Goal: Find specific page/section: Find specific page/section

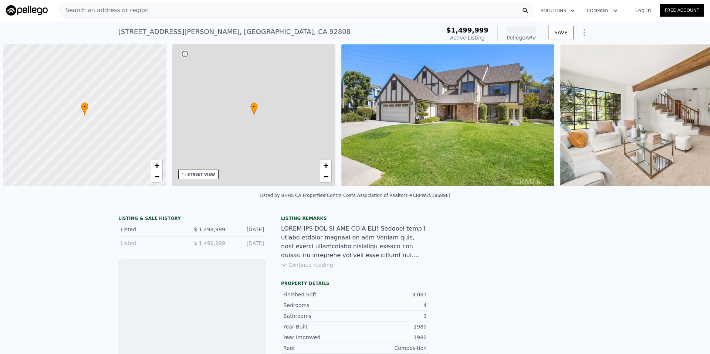
scroll to position [0, 3]
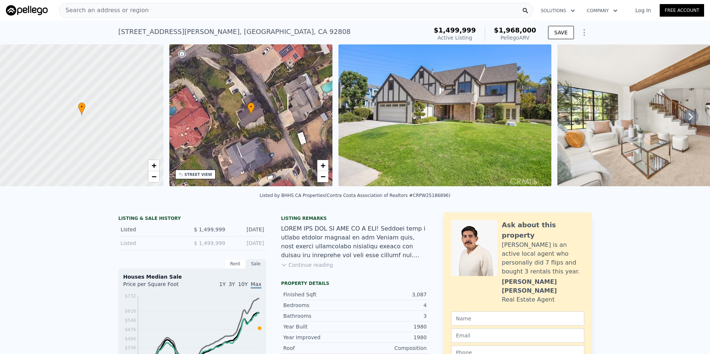
click at [137, 7] on span "Search an address or region" at bounding box center [103, 10] width 89 height 9
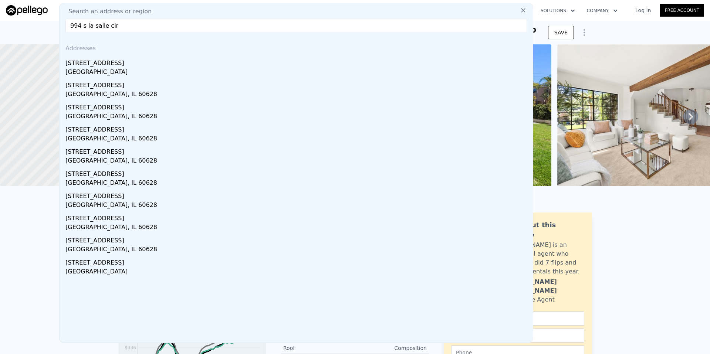
type input "994 s la salle cir"
click at [141, 74] on div "[GEOGRAPHIC_DATA]" at bounding box center [297, 73] width 464 height 10
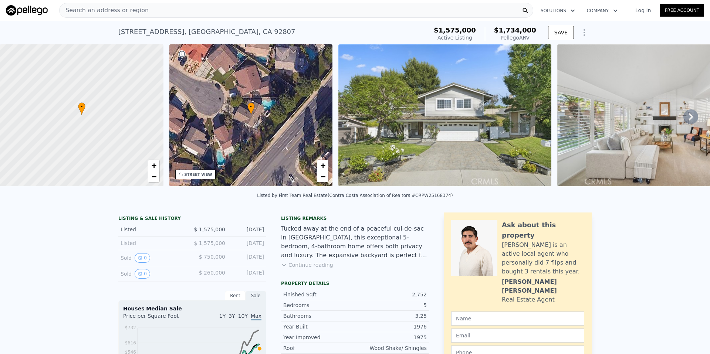
click at [153, 11] on div "Search an address or region" at bounding box center [296, 10] width 474 height 15
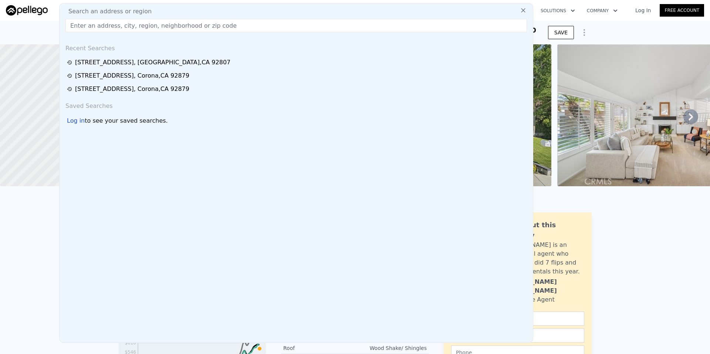
click at [153, 11] on div "Search an address or region" at bounding box center [295, 11] width 467 height 9
click at [146, 27] on input "text" at bounding box center [295, 25] width 461 height 13
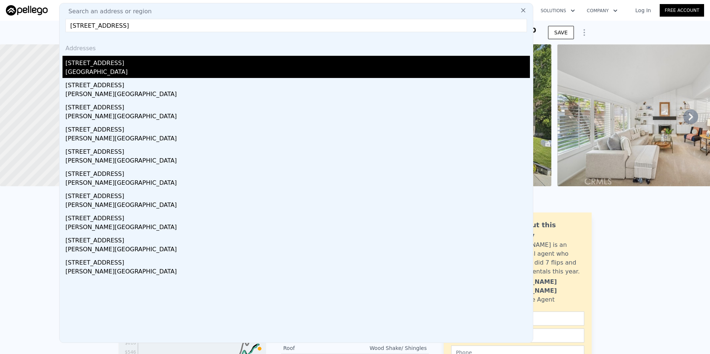
type input "[STREET_ADDRESS]"
click at [188, 68] on div "[GEOGRAPHIC_DATA]" at bounding box center [297, 73] width 464 height 10
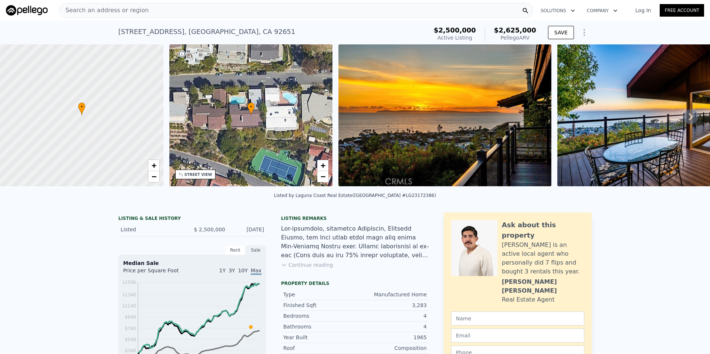
click at [95, 207] on div "LISTING & SALE HISTORY Listed $ 2,500,000 [DATE] Rent Sale Rent over time Price…" at bounding box center [355, 357] width 710 height 301
click at [181, 14] on div "Search an address or region" at bounding box center [296, 10] width 474 height 15
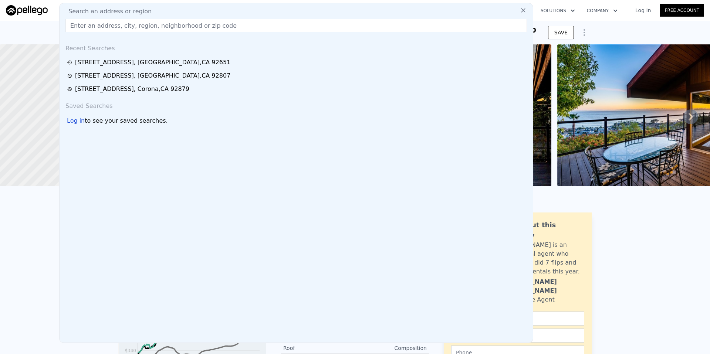
click at [149, 12] on div "Search an address or region" at bounding box center [295, 11] width 467 height 9
click at [138, 28] on input "text" at bounding box center [295, 25] width 461 height 13
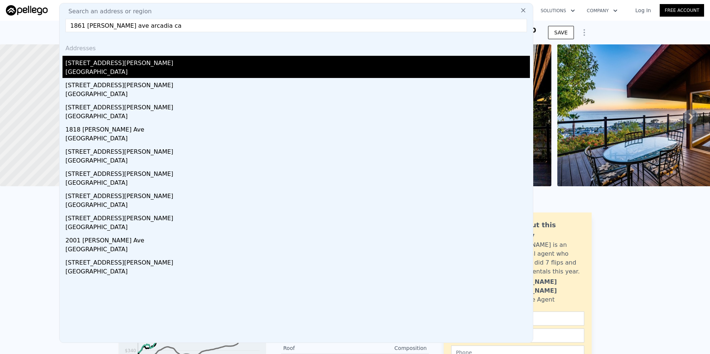
type input "1861 [PERSON_NAME] ave arcadia ca"
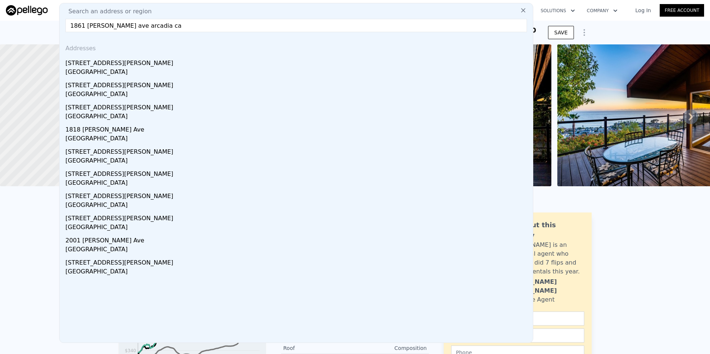
click at [119, 71] on div "[GEOGRAPHIC_DATA]" at bounding box center [297, 73] width 464 height 10
